Goal: Task Accomplishment & Management: Manage account settings

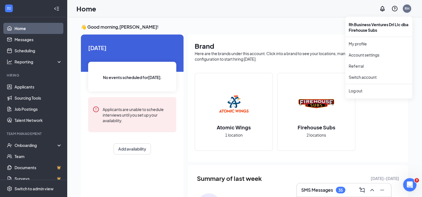
click at [407, 9] on div "RH" at bounding box center [407, 8] width 5 height 5
click at [356, 92] on div "Log out" at bounding box center [379, 91] width 60 height 6
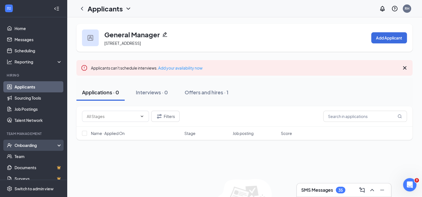
scroll to position [32, 0]
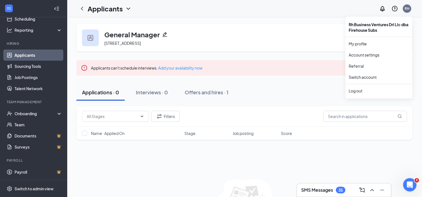
click at [410, 7] on div "RH" at bounding box center [407, 8] width 8 height 8
click at [410, 8] on div "RH" at bounding box center [407, 8] width 8 height 8
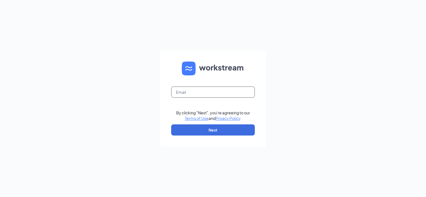
click at [210, 95] on input "text" at bounding box center [213, 92] width 84 height 11
type input "ron.harris@firehousesubs.com"
click at [218, 127] on button "Next" at bounding box center [213, 130] width 84 height 11
click at [220, 90] on input "text" at bounding box center [213, 92] width 84 height 11
type input "[PERSON_NAME][EMAIL_ADDRESS][DOMAIN_NAME]"
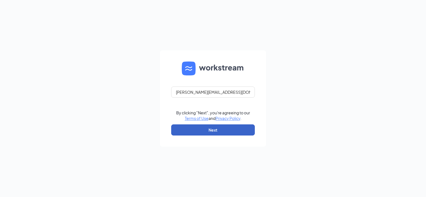
click at [218, 130] on button "Next" at bounding box center [213, 130] width 84 height 11
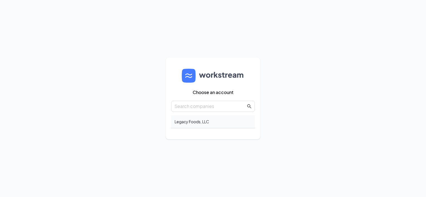
click at [211, 125] on div "Legacy Foods, LLC" at bounding box center [213, 121] width 84 height 13
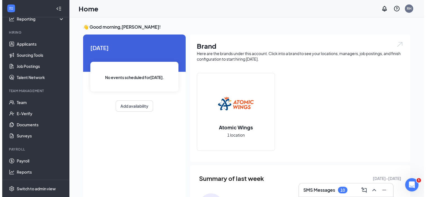
scroll to position [39, 0]
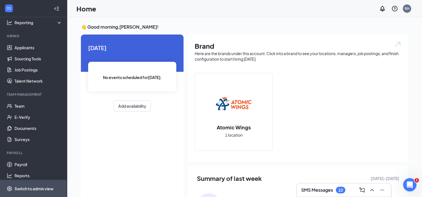
click at [30, 189] on div "Switch to admin view" at bounding box center [34, 189] width 39 height 6
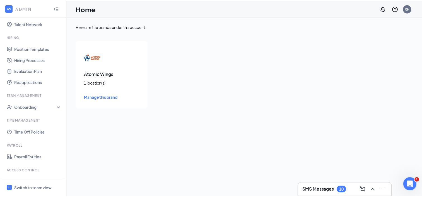
scroll to position [122, 0]
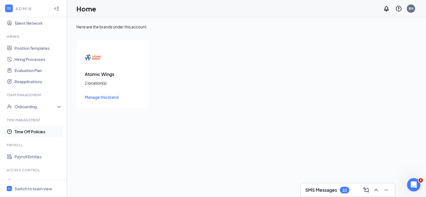
click at [40, 131] on link "Time Off Policies" at bounding box center [39, 131] width 48 height 11
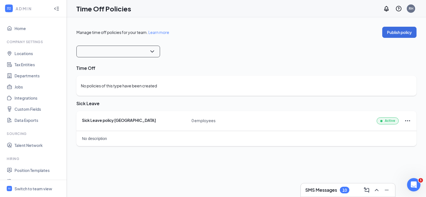
click at [144, 56] on input "search" at bounding box center [116, 51] width 73 height 11
click at [138, 74] on span "11947 Jenkins Street NE Blaine, MN, 55449" at bounding box center [115, 74] width 68 height 7
click at [122, 88] on div "No policies of this type have been created" at bounding box center [119, 86] width 76 height 6
click at [409, 121] on icon "Ellipses" at bounding box center [407, 121] width 7 height 7
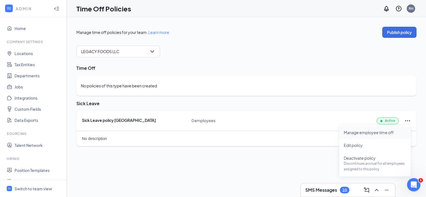
click at [396, 133] on span "Manage employee time off" at bounding box center [375, 133] width 62 height 6
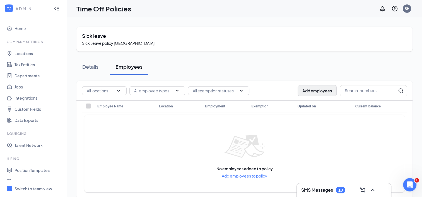
click at [316, 94] on button "Add employees" at bounding box center [317, 90] width 39 height 11
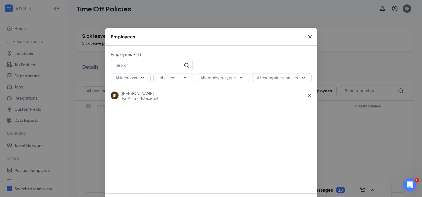
click at [141, 98] on span "Full-time ⠂ Not exempt" at bounding box center [140, 98] width 37 height 5
click at [158, 99] on span "Full-time ⠂ Not exempt" at bounding box center [140, 98] width 37 height 5
click at [154, 68] on input "text" at bounding box center [147, 65] width 72 height 11
click at [230, 79] on div "All employee types" at bounding box center [218, 77] width 35 height 9
click at [204, 94] on span "Full-time" at bounding box center [214, 94] width 21 height 6
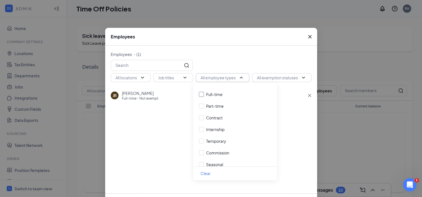
click at [204, 94] on input "Full-time" at bounding box center [201, 94] width 5 height 5
click at [280, 77] on div "All exemption statuses" at bounding box center [277, 77] width 41 height 9
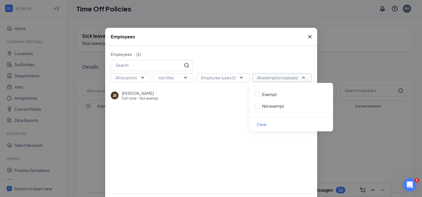
click at [280, 78] on div "All exemption statuses" at bounding box center [277, 77] width 41 height 9
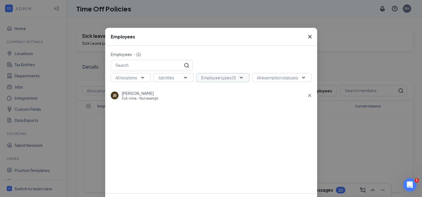
click at [227, 77] on div "Employee types (1)" at bounding box center [218, 77] width 35 height 9
click at [202, 96] on input "Full-time" at bounding box center [201, 94] width 5 height 5
checkbox input "false"
click at [178, 76] on div "Job titles" at bounding box center [173, 77] width 30 height 9
click at [159, 96] on input "Prep/Line" at bounding box center [159, 94] width 5 height 5
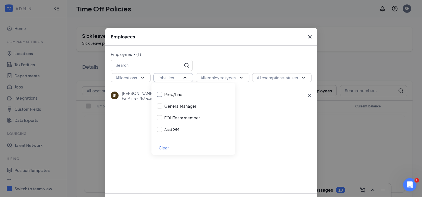
checkbox input "true"
click at [160, 106] on input "General Manager" at bounding box center [159, 106] width 5 height 5
checkbox input "true"
click at [160, 114] on div "Prep/Line General Manager FOH Team member Asst GM" at bounding box center [193, 112] width 84 height 58
click at [159, 118] on input "FOH Team member" at bounding box center [159, 117] width 5 height 5
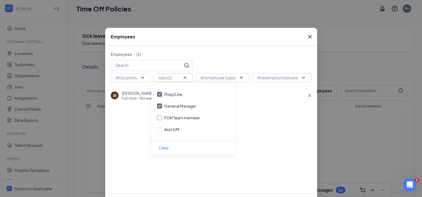
checkbox input "true"
click at [162, 132] on span "Asst GM" at bounding box center [172, 130] width 20 height 6
click at [162, 132] on input "Asst GM" at bounding box center [159, 129] width 5 height 5
checkbox input "true"
click at [269, 124] on div "JR Joel Ramirez - Coronel Full-time ⠂ Not exempt" at bounding box center [211, 138] width 201 height 100
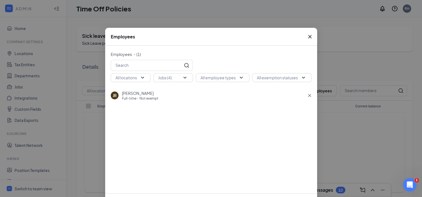
click at [135, 83] on div "Employees ・( 1 ) All locations Jobs (4) All employee types All exemption status…" at bounding box center [211, 120] width 212 height 148
click at [136, 75] on div "All locations" at bounding box center [130, 77] width 30 height 9
click at [116, 91] on div "Atomic Wings" at bounding box center [150, 94] width 84 height 23
click at [117, 95] on input "Atomic Wings" at bounding box center [116, 94] width 5 height 5
checkbox input "true"
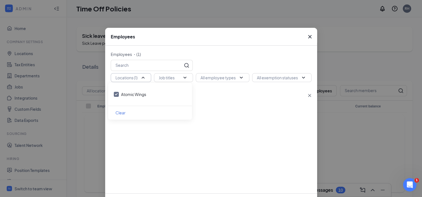
click at [256, 99] on div "JR Joel Ramirez - Coronel Full-time ⠂ Not exempt" at bounding box center [211, 96] width 201 height 16
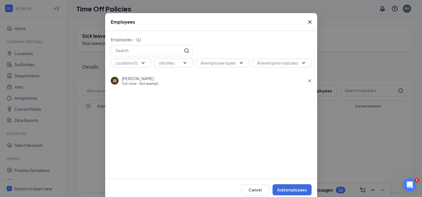
scroll to position [25, 0]
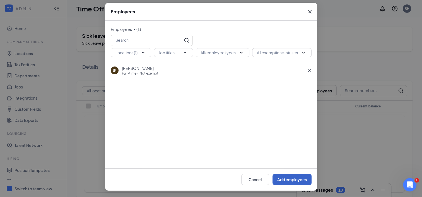
click at [289, 181] on button "Add employees" at bounding box center [292, 179] width 39 height 11
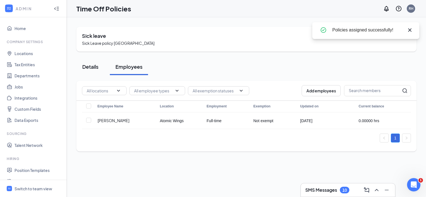
click at [87, 66] on div "Details" at bounding box center [90, 66] width 17 height 7
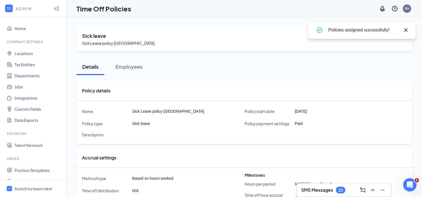
click at [402, 31] on div "Policies assigned successfully!" at bounding box center [368, 30] width 80 height 7
click at [406, 31] on icon "Cross" at bounding box center [406, 30] width 7 height 7
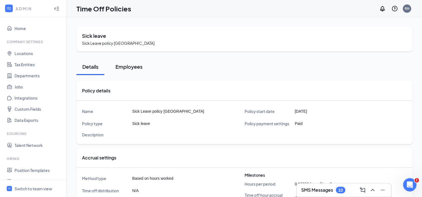
click at [130, 66] on div "Employees" at bounding box center [128, 66] width 27 height 7
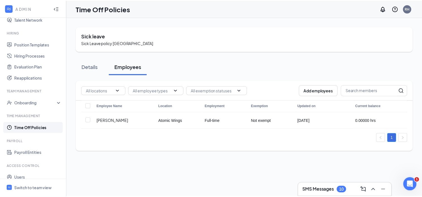
scroll to position [143, 0]
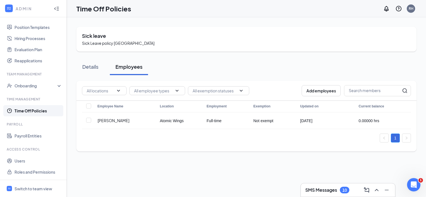
click at [29, 112] on link "Time Off Policies" at bounding box center [39, 110] width 48 height 11
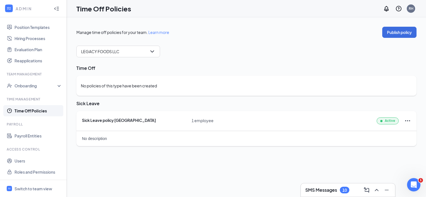
click at [410, 122] on icon "Ellipses" at bounding box center [407, 121] width 7 height 7
click at [371, 134] on span "Manage employee time off" at bounding box center [369, 132] width 50 height 5
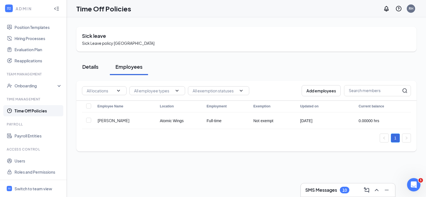
click at [90, 68] on div "Details" at bounding box center [90, 66] width 17 height 7
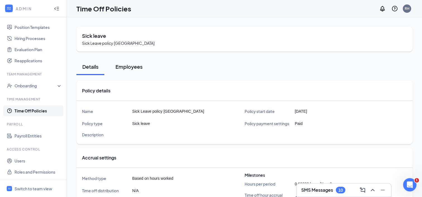
click at [121, 69] on div "Employees" at bounding box center [128, 66] width 27 height 7
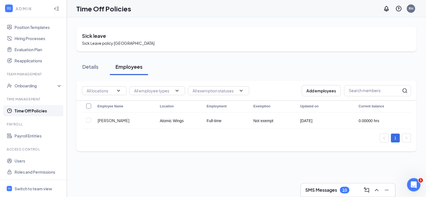
click at [86, 107] on input "Select all" at bounding box center [88, 106] width 5 height 5
checkbox input "true"
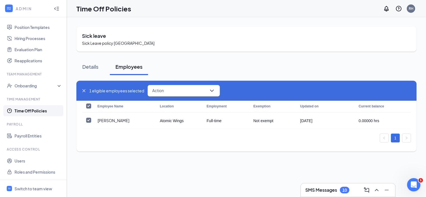
click at [86, 106] on th at bounding box center [88, 107] width 13 height 12
click at [181, 87] on div "Action" at bounding box center [184, 91] width 73 height 12
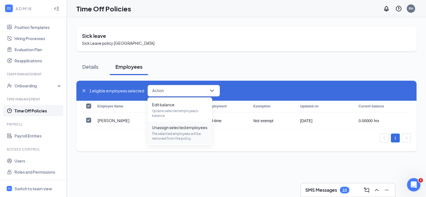
click at [182, 132] on span "The selected employees will be removed from the policy." at bounding box center [180, 136] width 56 height 9
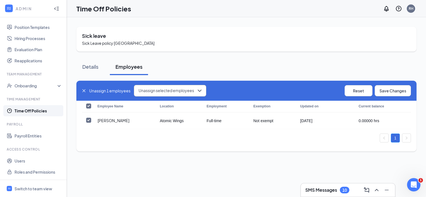
click at [292, 53] on div "Details Employees All locations All employee types All exemption statuses Add e…" at bounding box center [246, 105] width 340 height 106
click at [191, 93] on span "Unassign selected employees" at bounding box center [167, 91] width 56 height 7
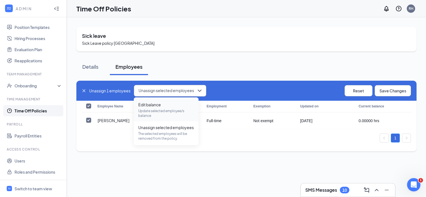
click at [167, 109] on span "Update selected employee/s balance" at bounding box center [166, 113] width 56 height 9
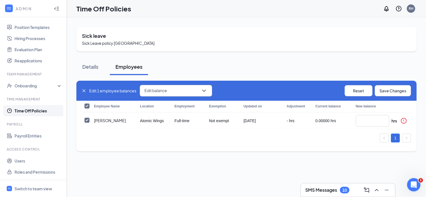
click at [238, 42] on div "Sick Leave policy MN" at bounding box center [246, 43] width 329 height 6
click at [85, 91] on icon "close" at bounding box center [84, 91] width 4 height 4
checkbox input "false"
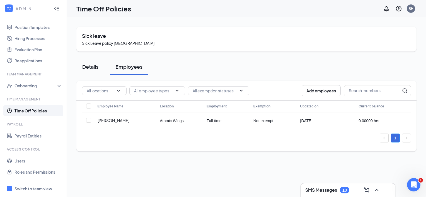
click at [90, 67] on div "Details" at bounding box center [90, 66] width 17 height 7
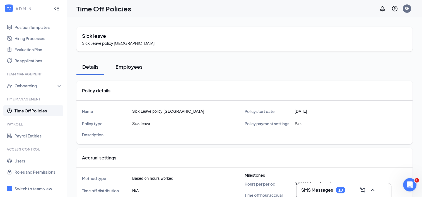
click at [131, 67] on div "Employees" at bounding box center [128, 66] width 27 height 7
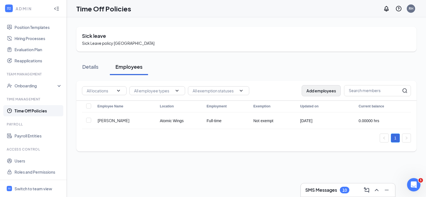
click at [324, 91] on button "Add employees" at bounding box center [321, 90] width 39 height 11
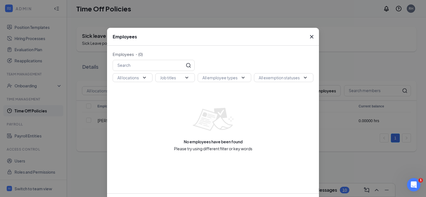
drag, startPoint x: 255, startPoint y: 37, endPoint x: 259, endPoint y: 2, distance: 34.6
click at [259, 2] on div "Employees Employees ・( 0 ) All locations Job titles All employee types All exem…" at bounding box center [213, 98] width 426 height 197
click at [311, 38] on icon "Cross" at bounding box center [312, 36] width 7 height 7
